Goal: Transaction & Acquisition: Purchase product/service

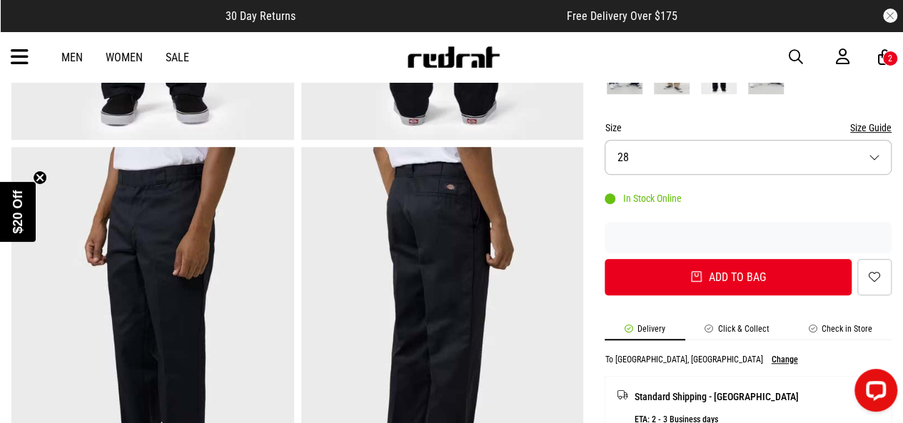
scroll to position [395, 0]
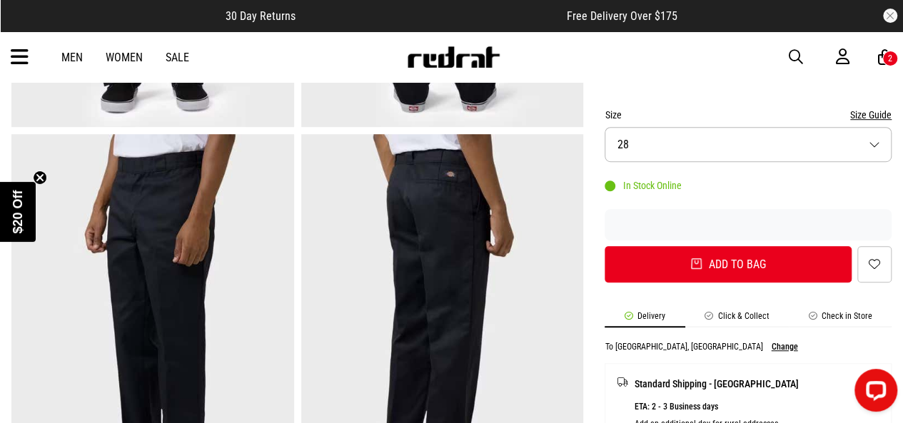
click at [874, 143] on button "Size 28" at bounding box center [748, 144] width 287 height 35
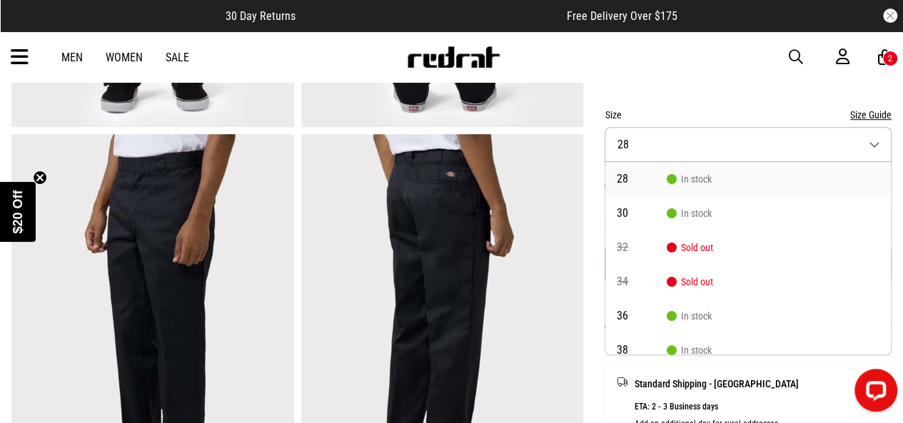
click at [840, 114] on div "Size Size Guide" at bounding box center [748, 114] width 287 height 17
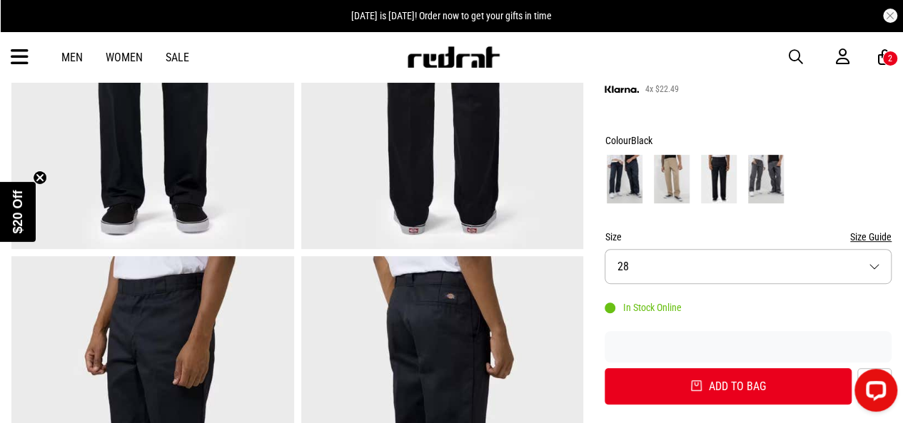
scroll to position [268, 0]
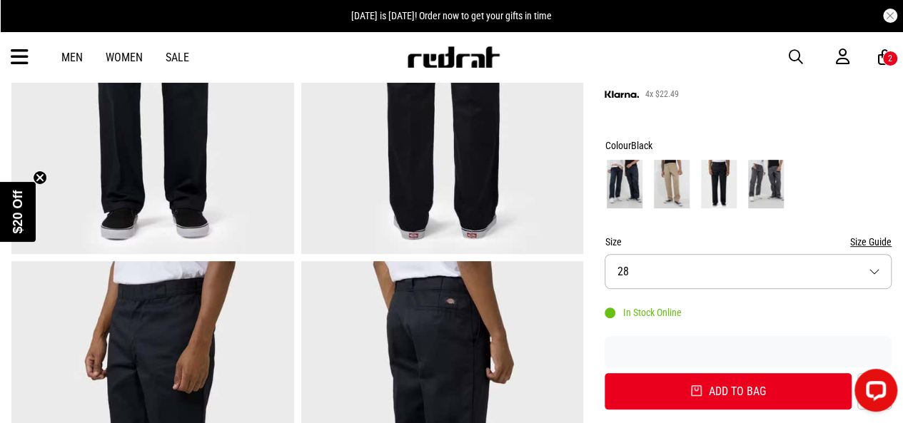
click at [629, 164] on img at bounding box center [625, 184] width 36 height 49
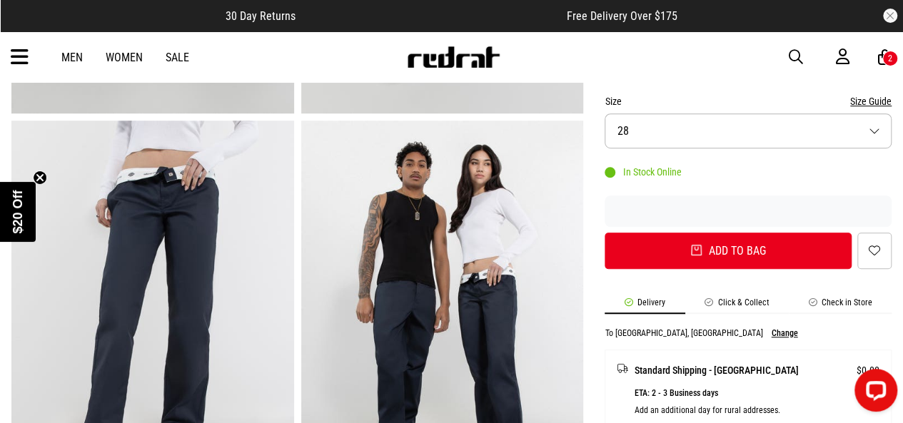
scroll to position [411, 0]
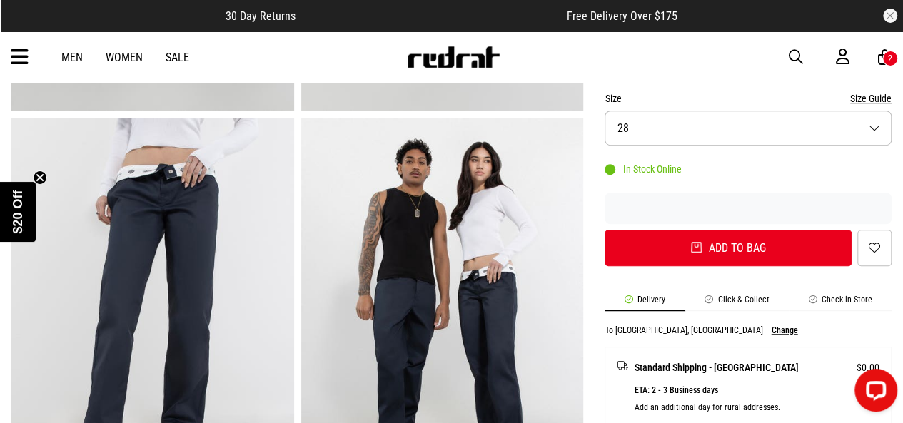
click at [793, 139] on button "Size 28" at bounding box center [748, 128] width 287 height 35
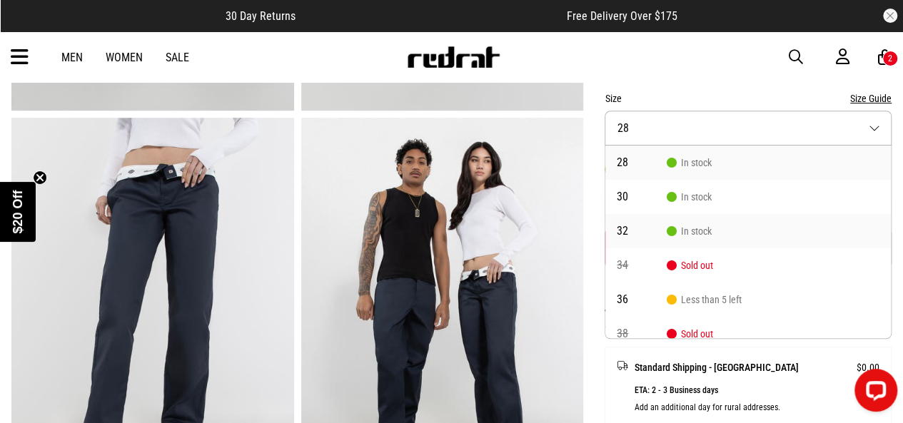
click at [719, 228] on li "32 In stock" at bounding box center [748, 231] width 286 height 34
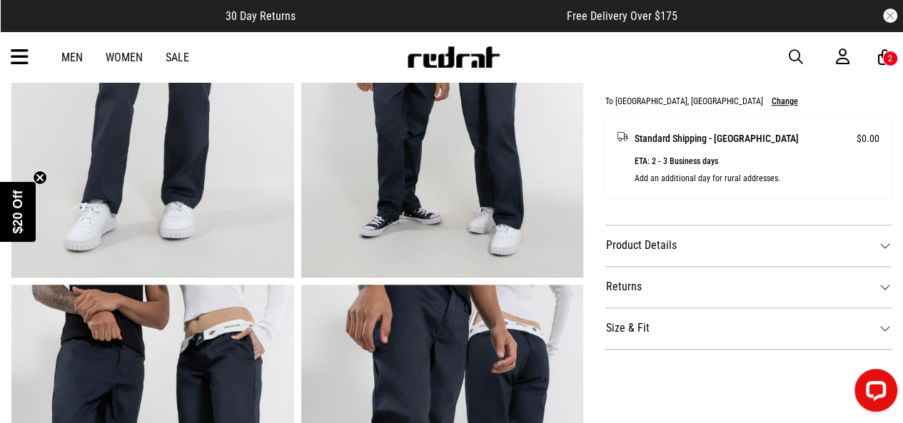
scroll to position [658, 0]
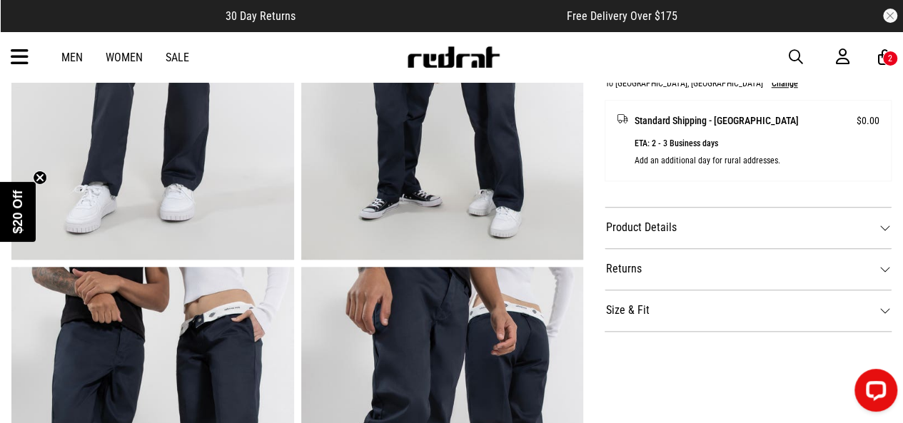
click at [836, 323] on dt "Size & Fit" at bounding box center [748, 310] width 287 height 41
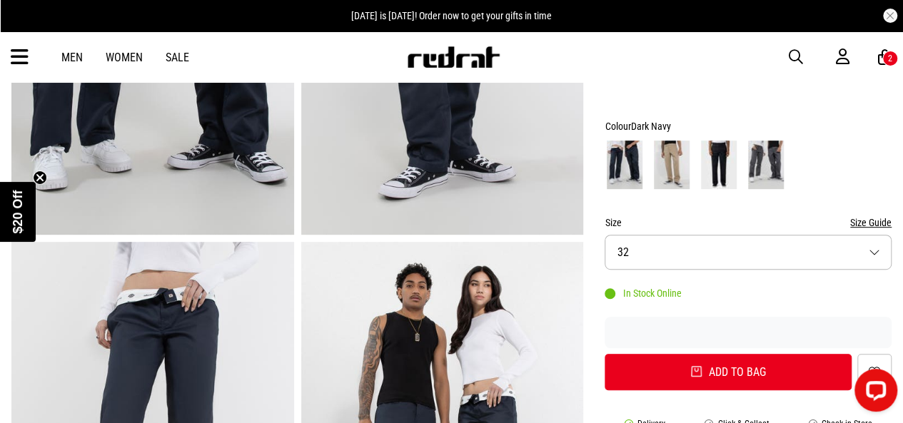
scroll to position [290, 0]
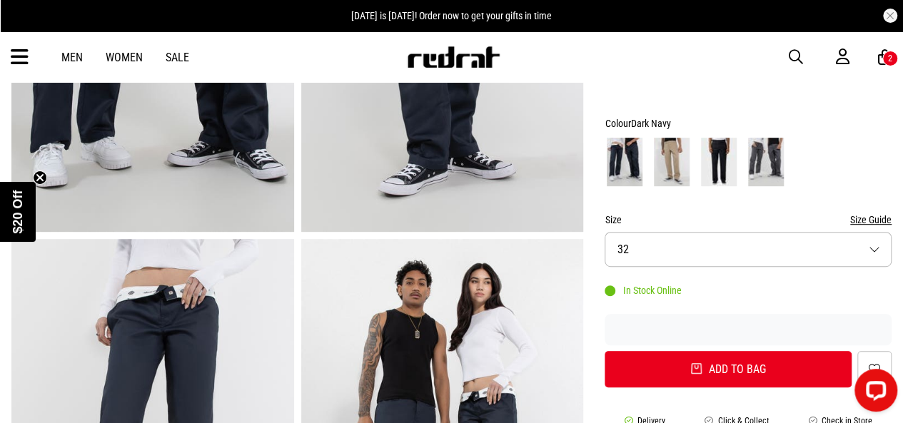
click at [727, 163] on img at bounding box center [719, 162] width 36 height 49
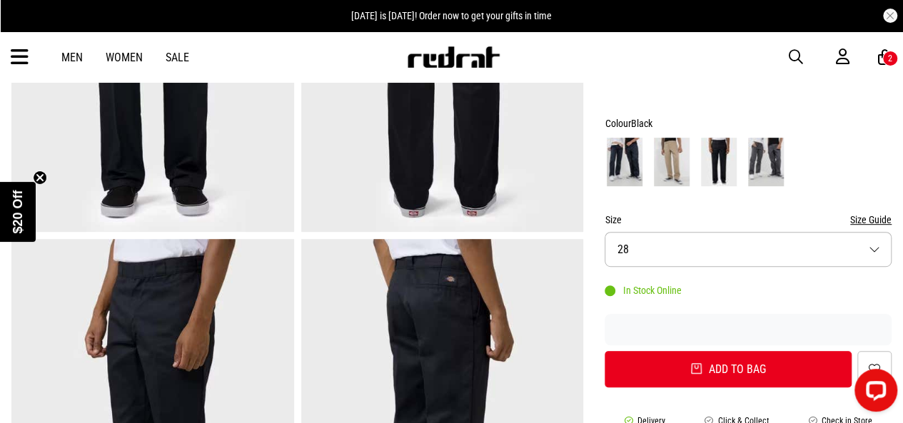
click at [737, 245] on button "Size 28" at bounding box center [748, 249] width 287 height 35
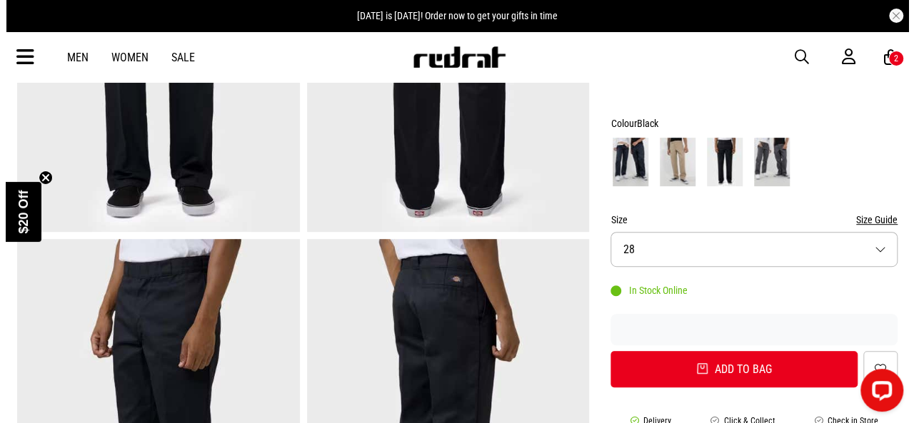
scroll to position [326, 0]
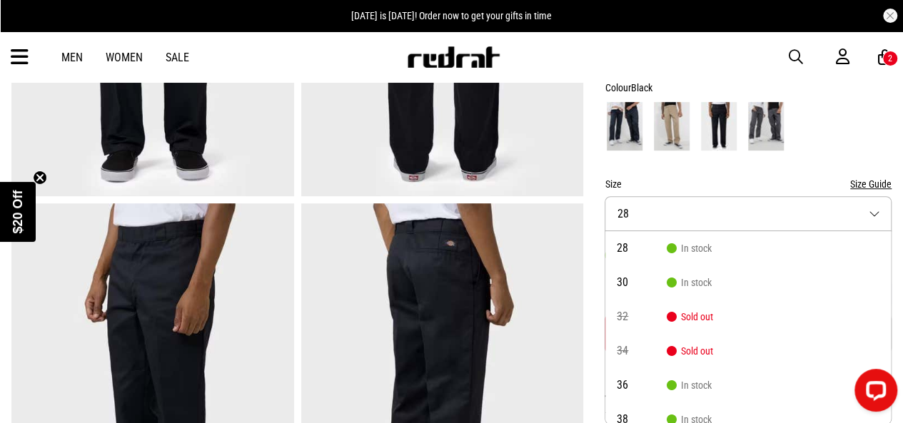
click at [693, 320] on span "Sold out" at bounding box center [690, 316] width 46 height 11
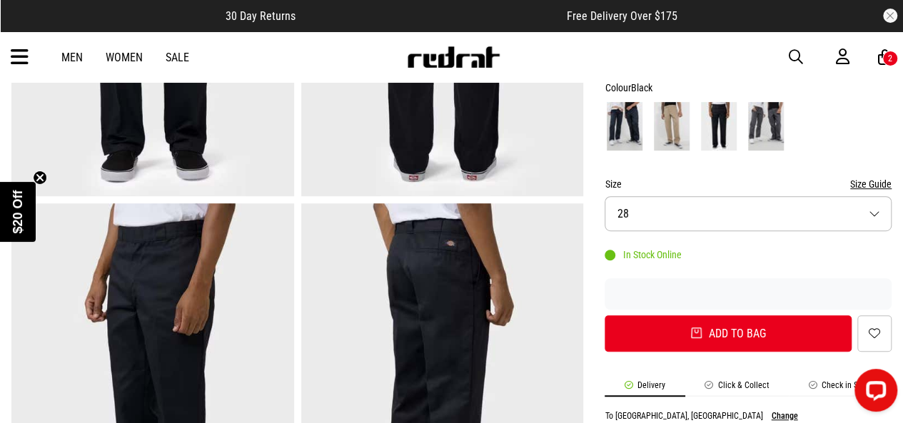
click at [693, 320] on button "Add to bag" at bounding box center [728, 334] width 247 height 36
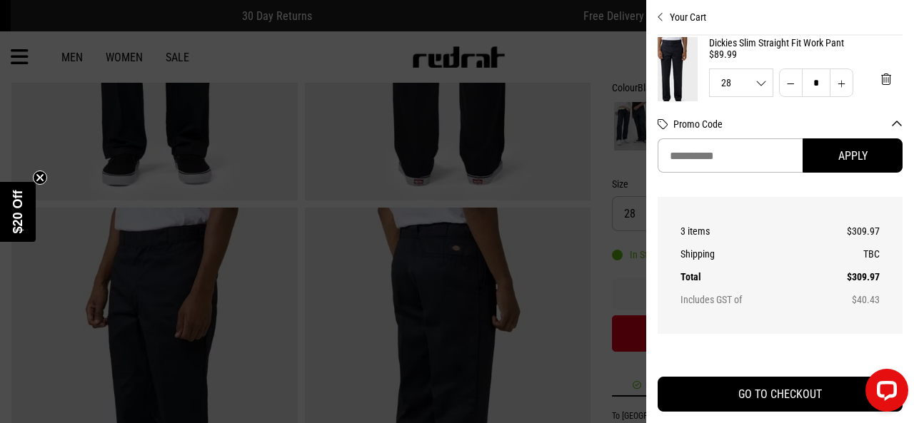
scroll to position [0, 11]
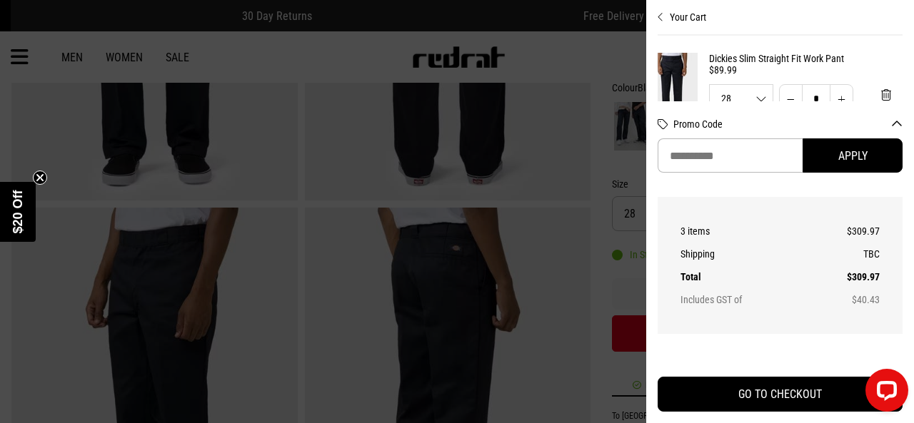
click at [901, 51] on section "Just Added Dickies Slim Straight Fit Work Pant $89.99 28 28 30 36 38 40 42 ** *…" at bounding box center [780, 69] width 245 height 66
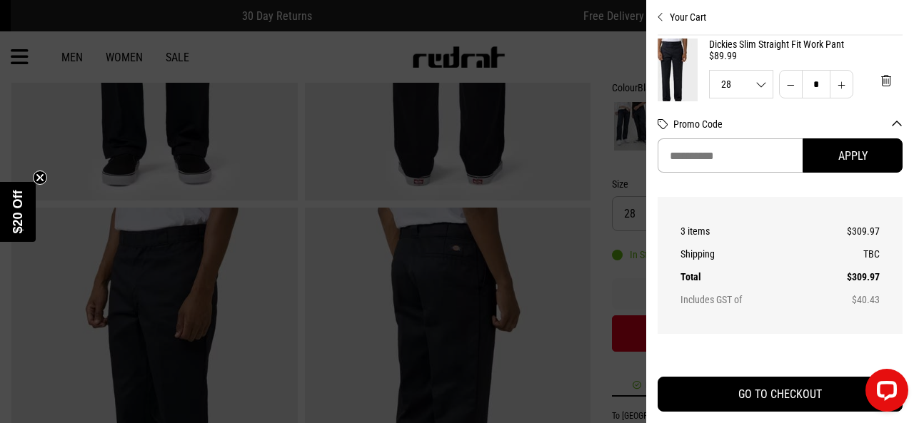
scroll to position [29, 11]
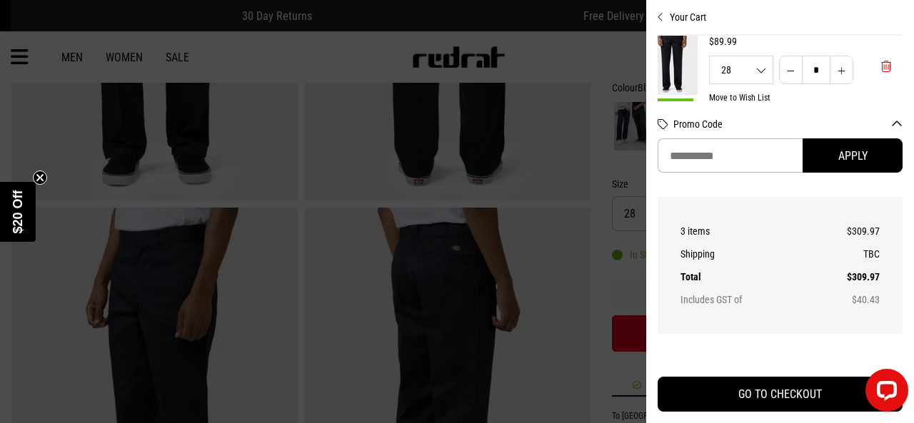
click at [881, 70] on span "'Remove from cart" at bounding box center [886, 67] width 10 height 14
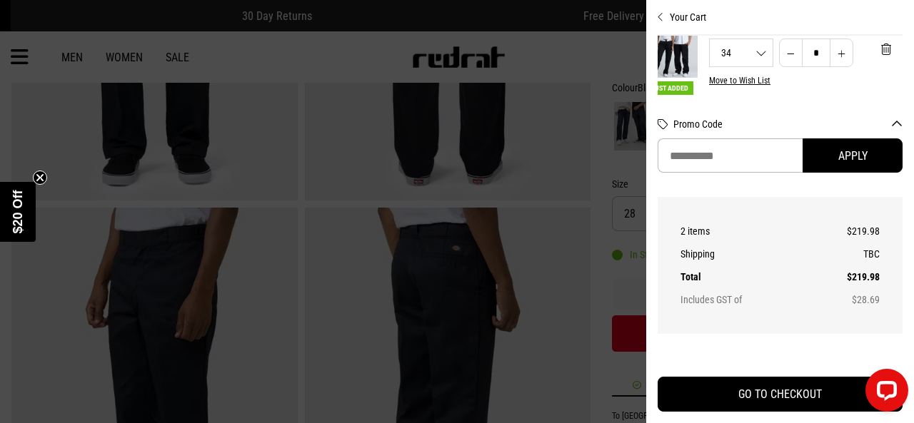
scroll to position [49, 11]
click at [881, 47] on span "'Remove from cart" at bounding box center [886, 47] width 10 height 14
